Goal: Use online tool/utility

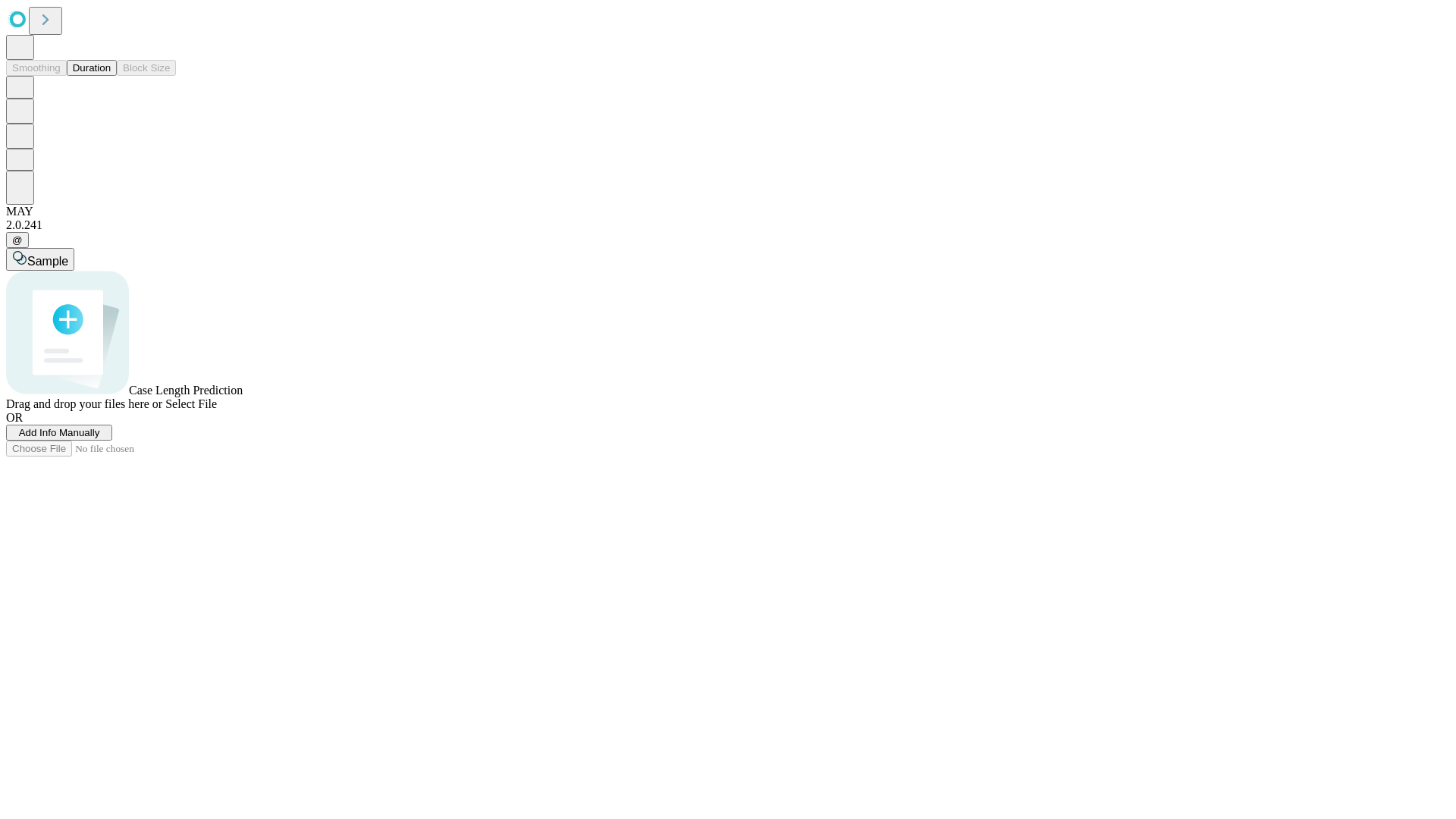
click at [110, 76] on button "Duration" at bounding box center [91, 68] width 50 height 16
click at [100, 439] on span "Add Info Manually" at bounding box center [60, 433] width 81 height 12
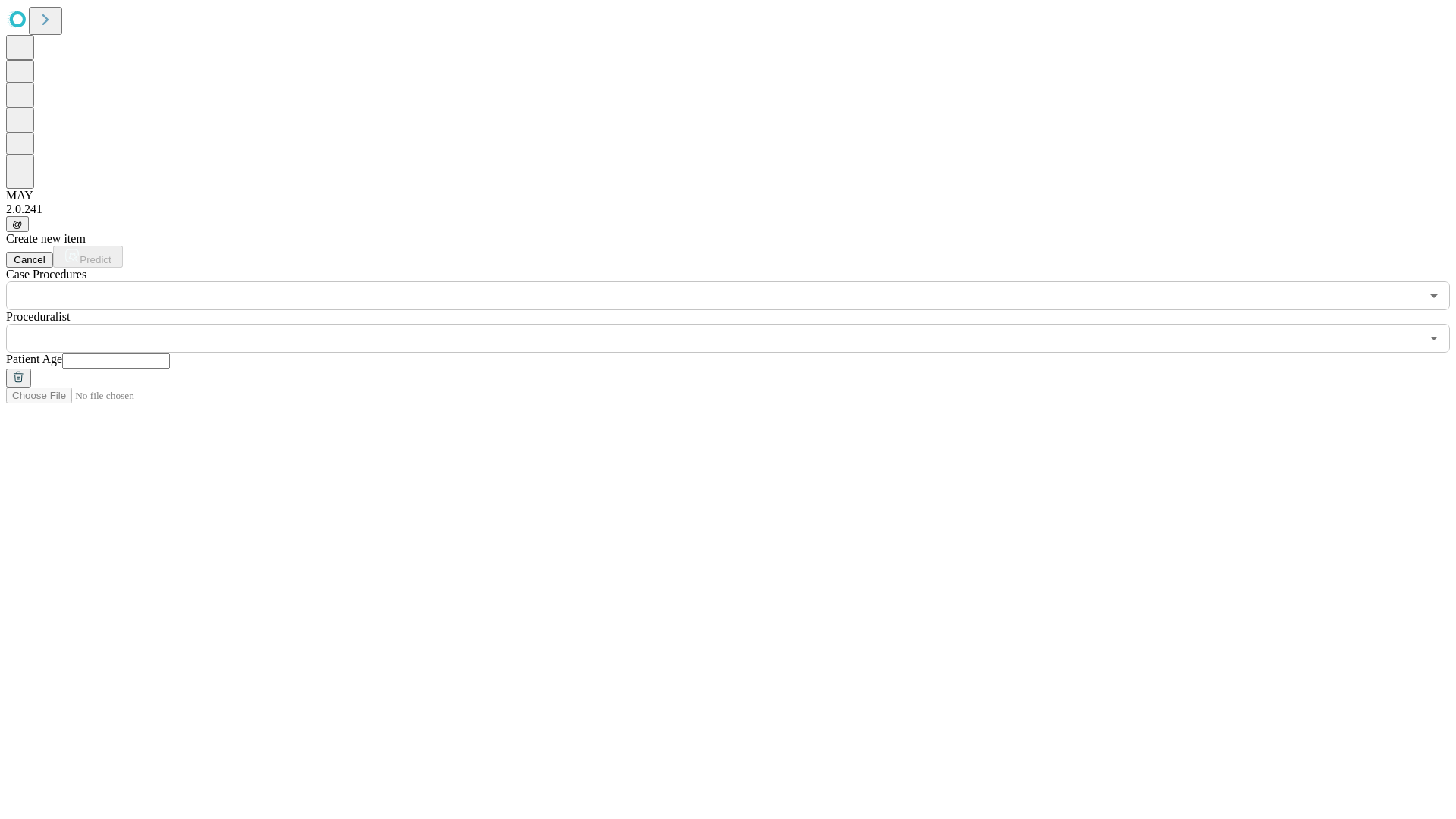
click at [170, 354] on input "text" at bounding box center [116, 361] width 108 height 15
type input "**"
click at [738, 324] on input "text" at bounding box center [713, 338] width 1414 height 29
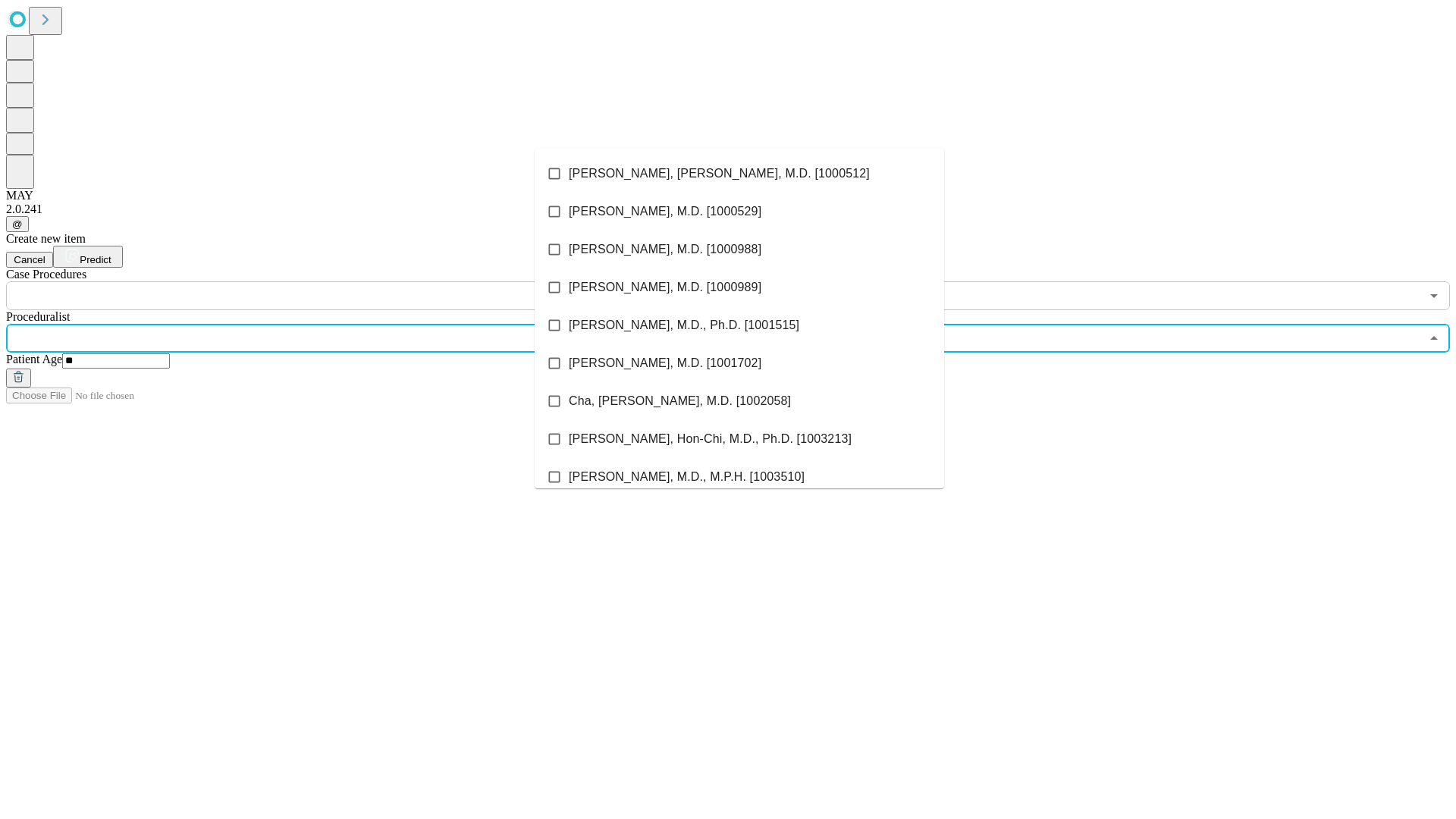
click at [739, 174] on li "[PERSON_NAME], [PERSON_NAME], M.D. [1000512]" at bounding box center [739, 174] width 410 height 38
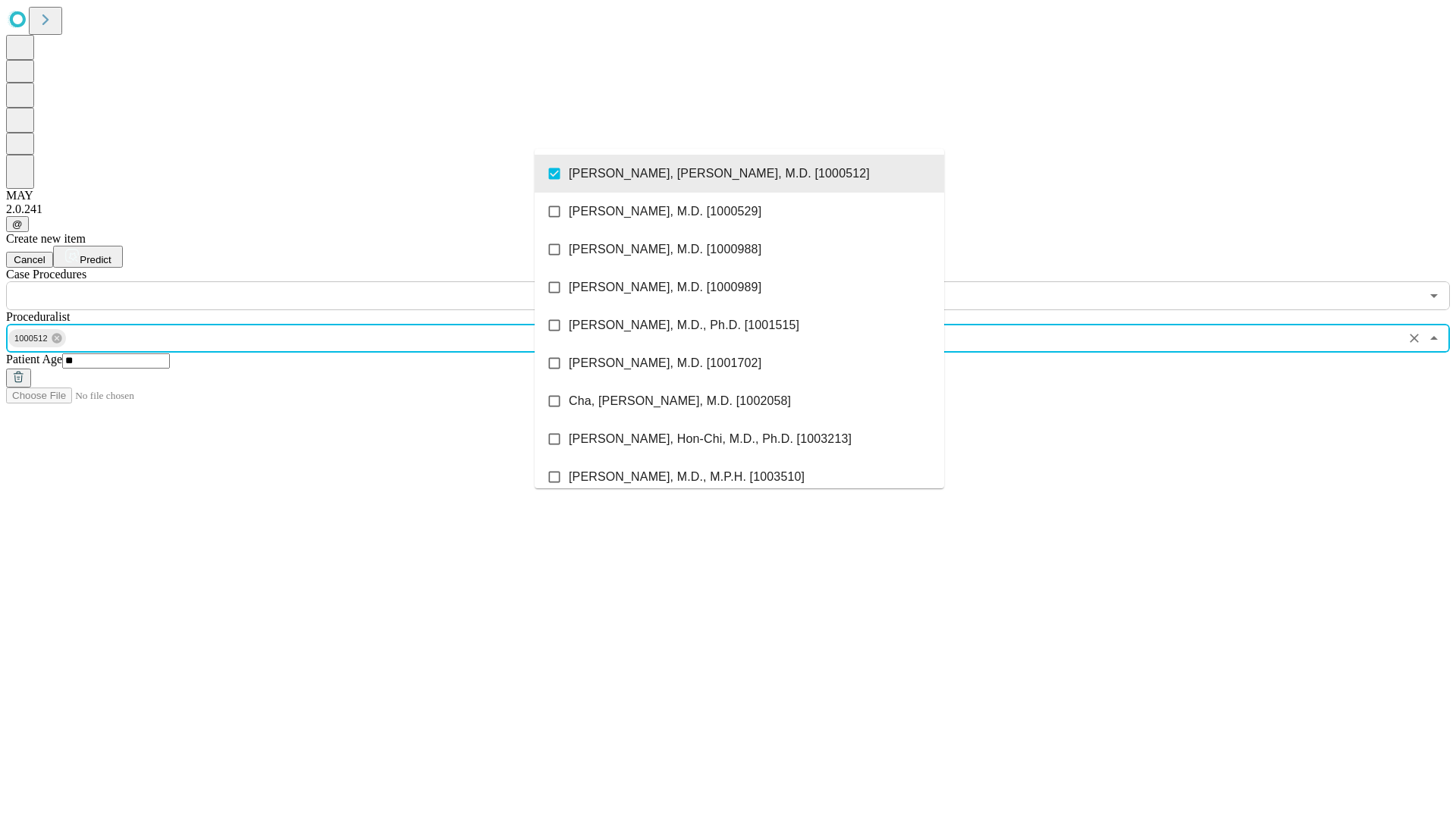
click at [319, 281] on input "text" at bounding box center [713, 296] width 1414 height 29
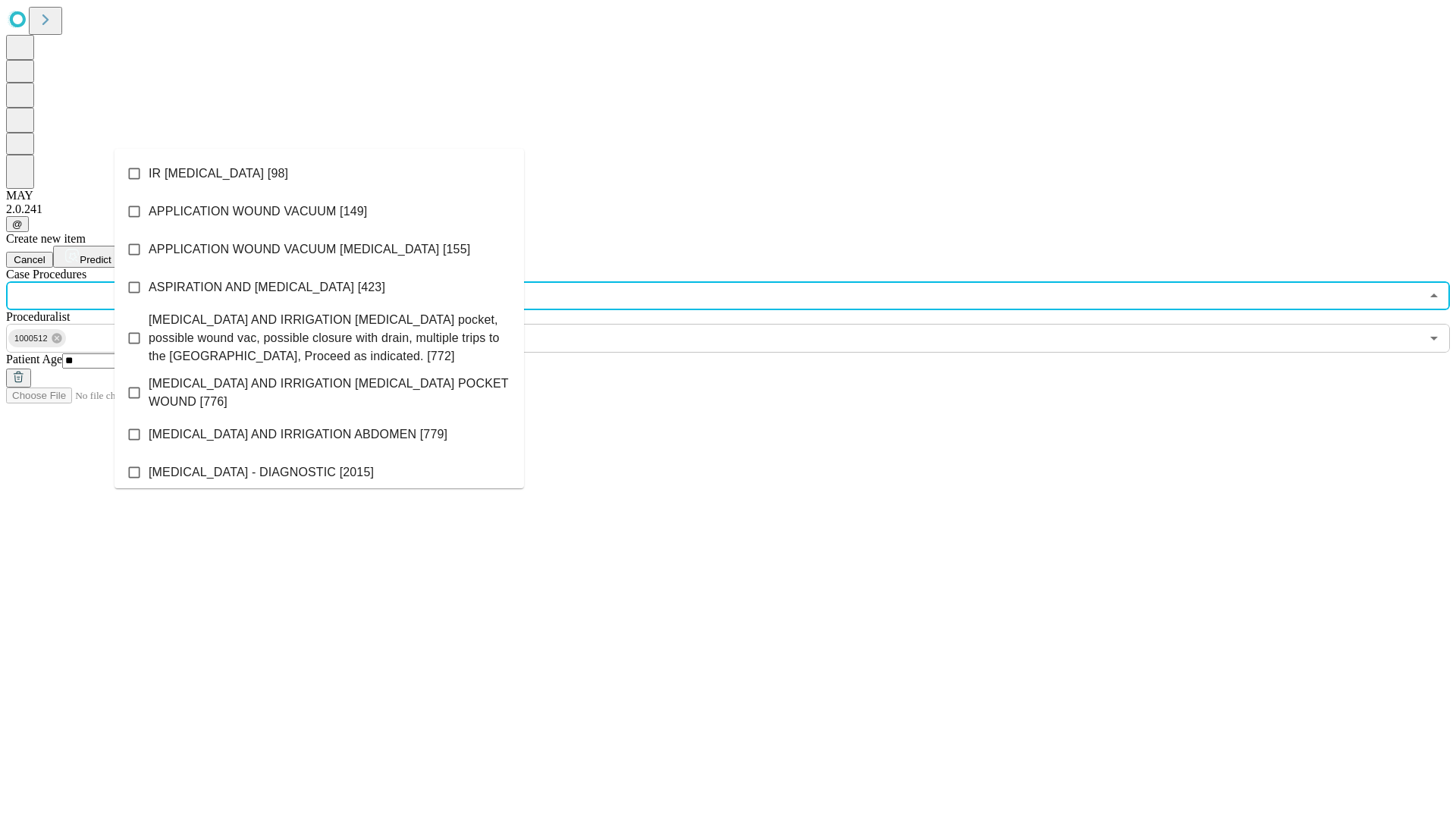
click at [319, 174] on li "IR [MEDICAL_DATA] [98]" at bounding box center [319, 174] width 410 height 38
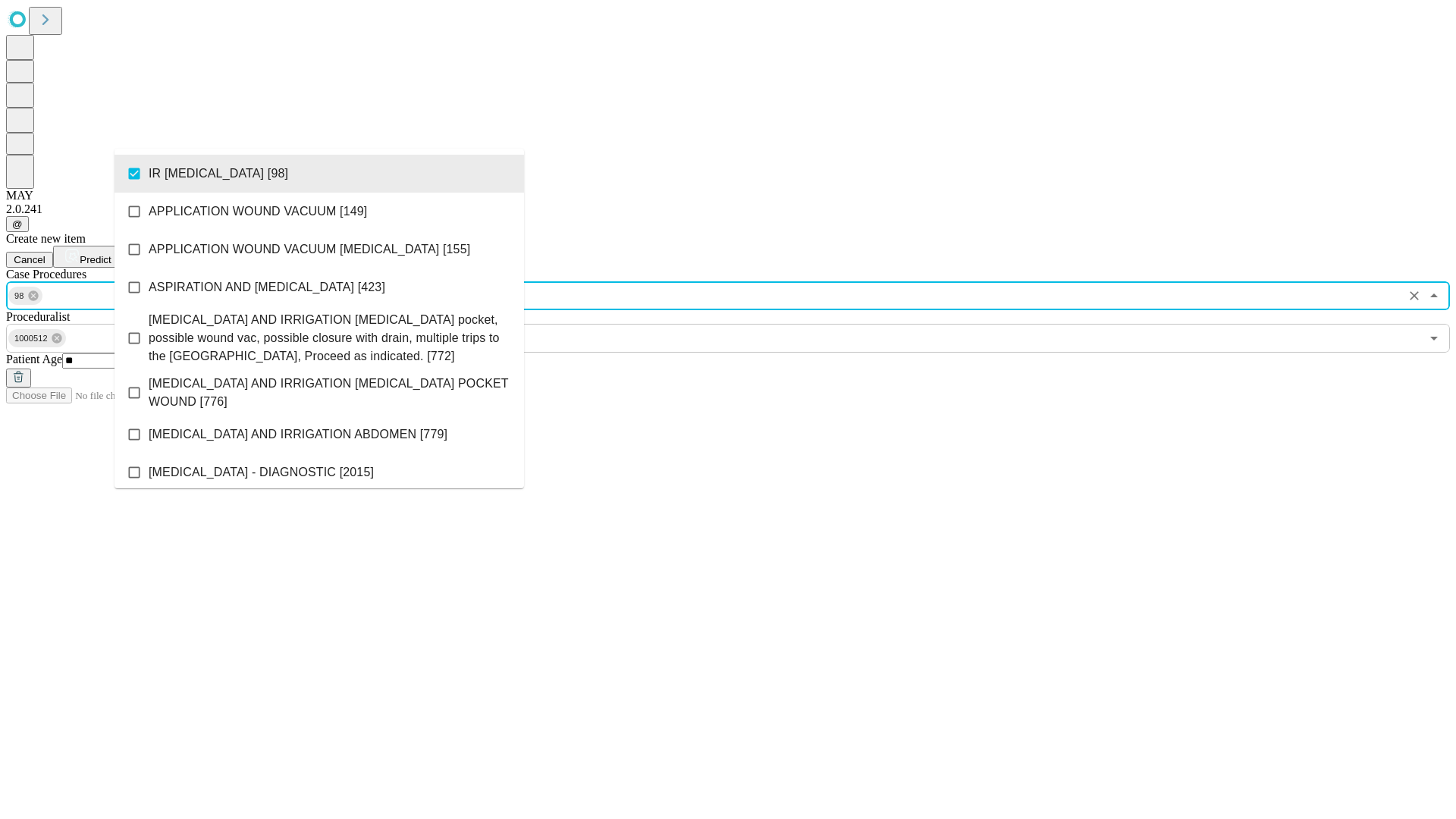
click at [110, 254] on span "Predict" at bounding box center [95, 260] width 31 height 12
